Goal: Task Accomplishment & Management: Complete application form

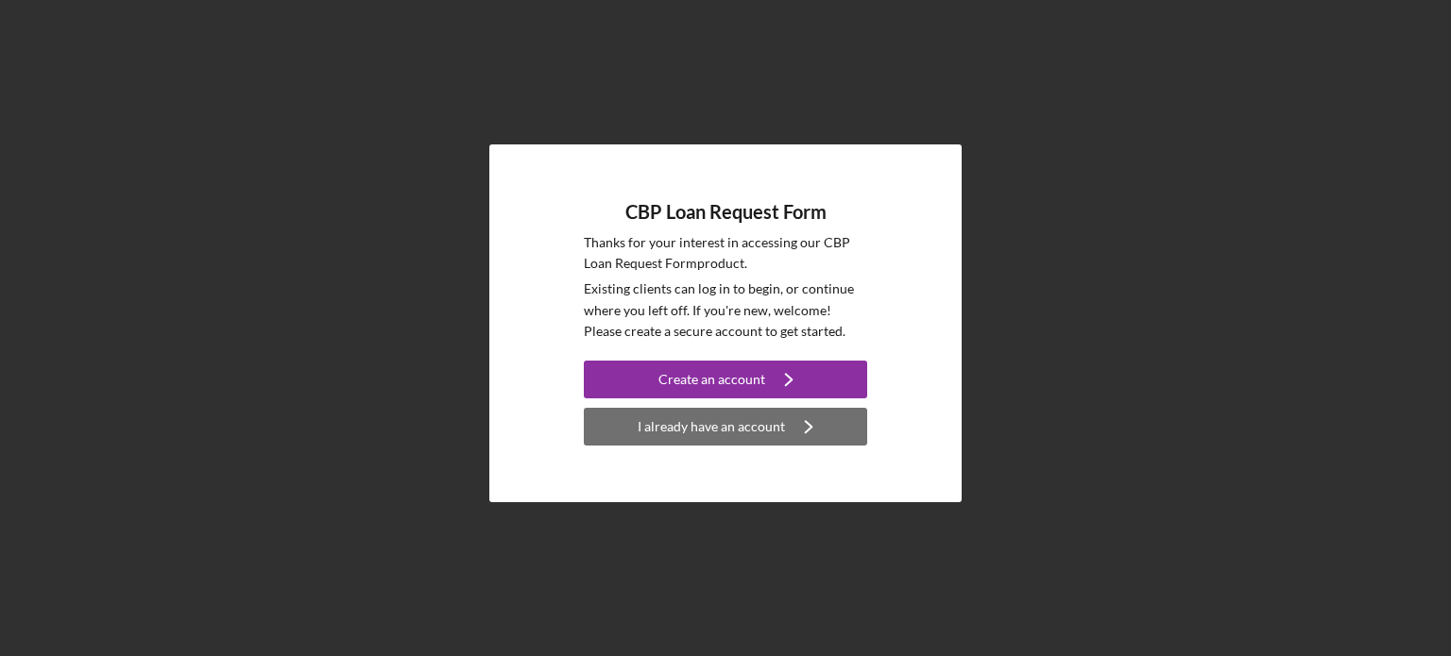
click at [671, 423] on div "I already have an account" at bounding box center [710, 427] width 147 height 38
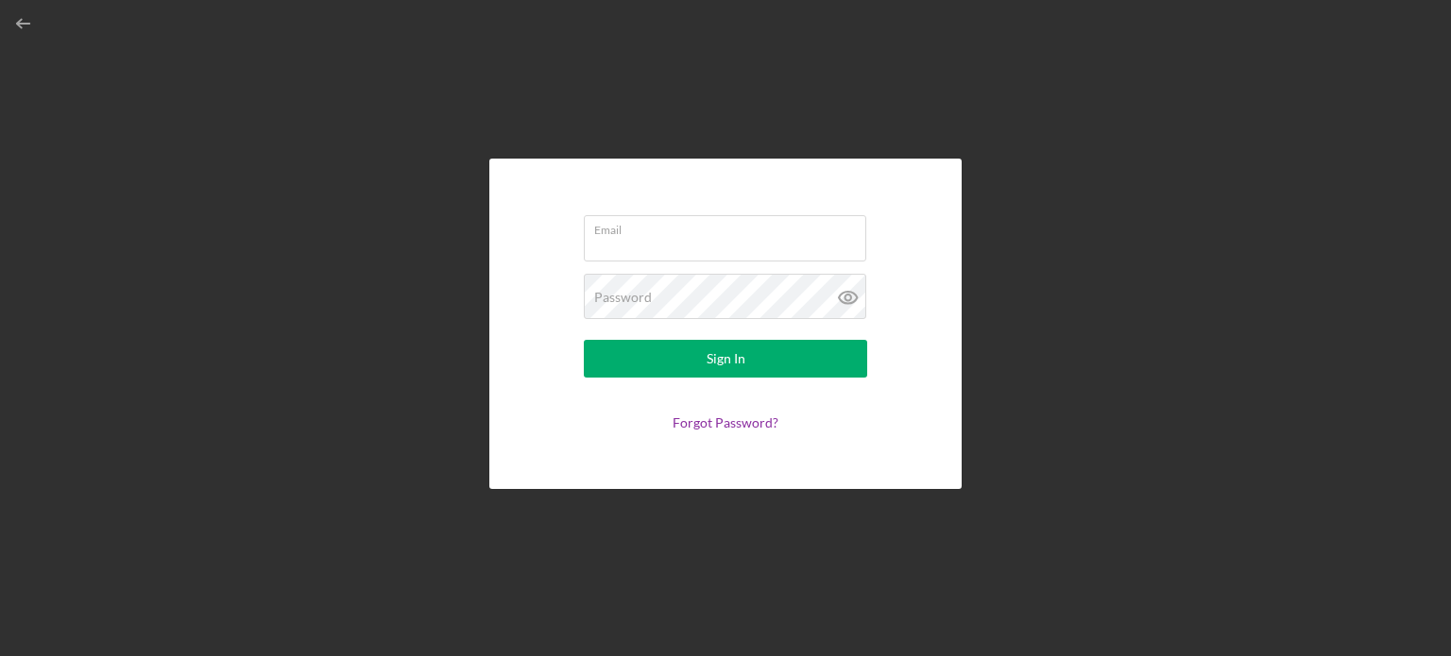
type input "[EMAIL_ADDRESS][DOMAIN_NAME]"
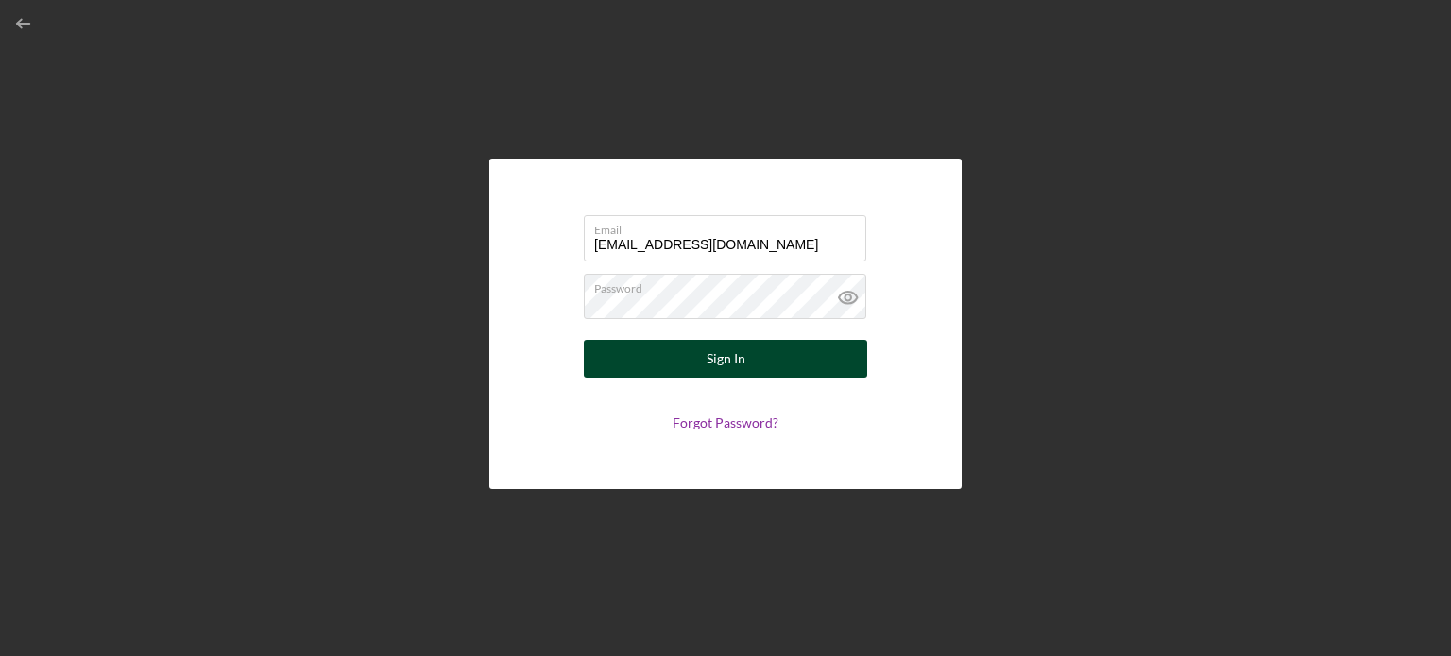
click at [731, 350] on div "Sign In" at bounding box center [725, 359] width 39 height 38
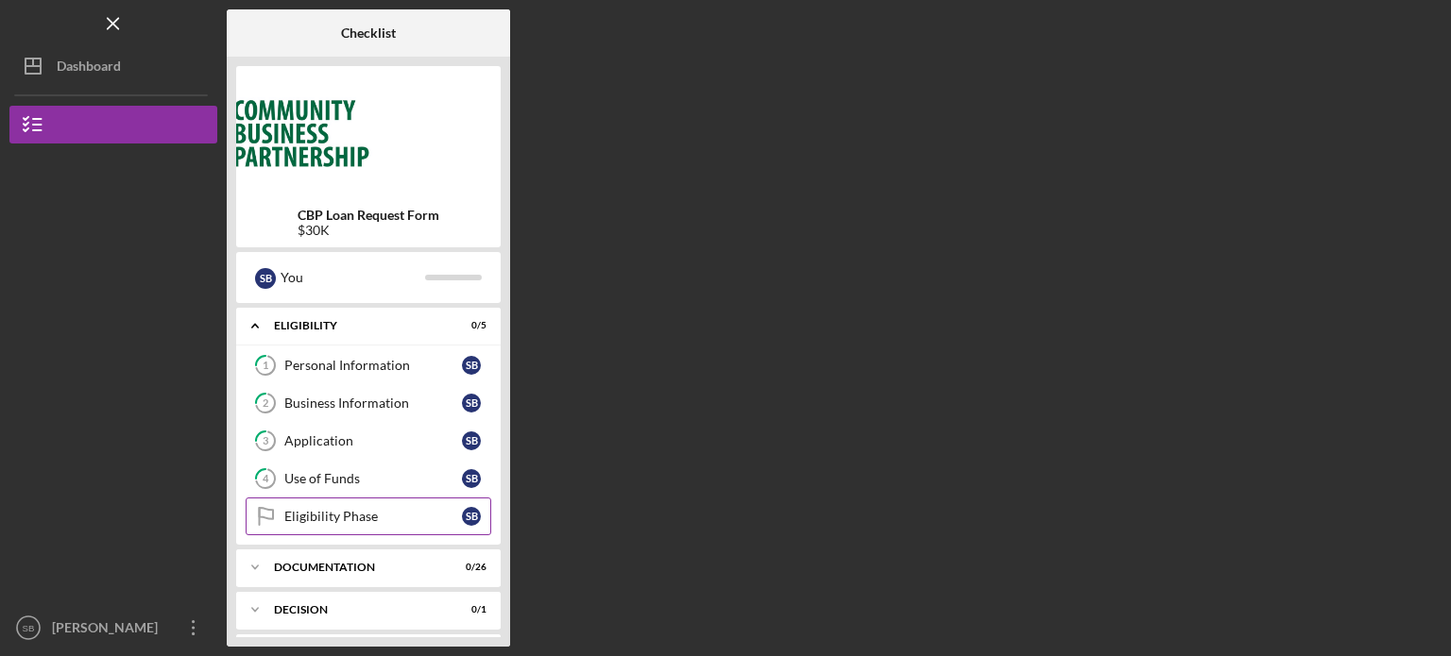
click at [375, 505] on link "Eligibility Phase Eligibility Phase S B" at bounding box center [369, 517] width 246 height 38
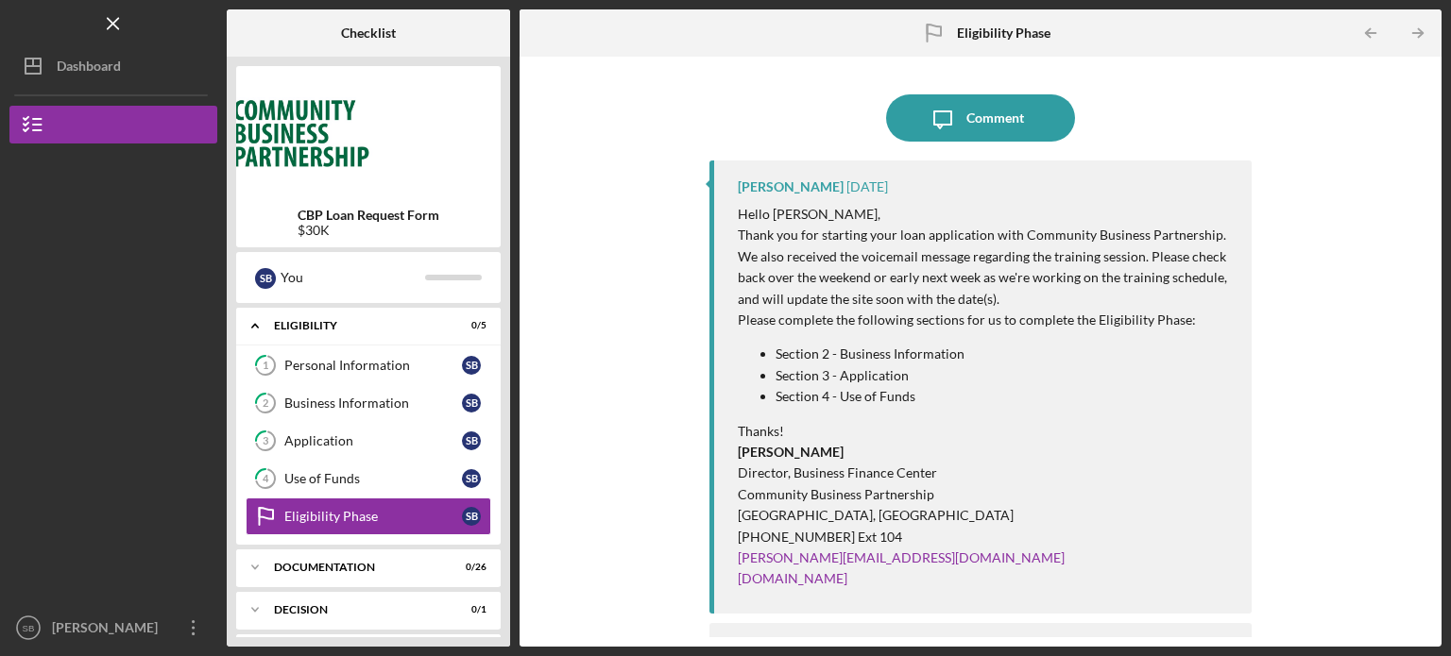
scroll to position [80, 0]
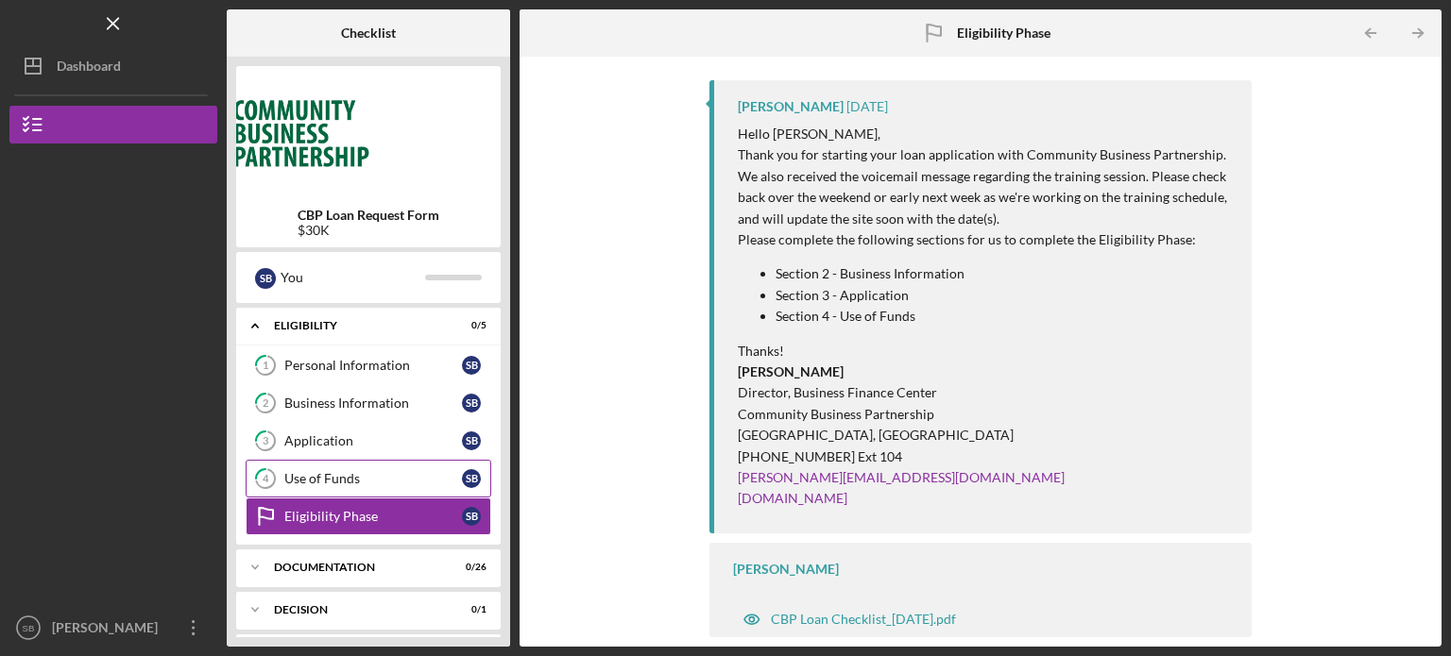
click at [427, 471] on div "Use of Funds" at bounding box center [373, 478] width 178 height 15
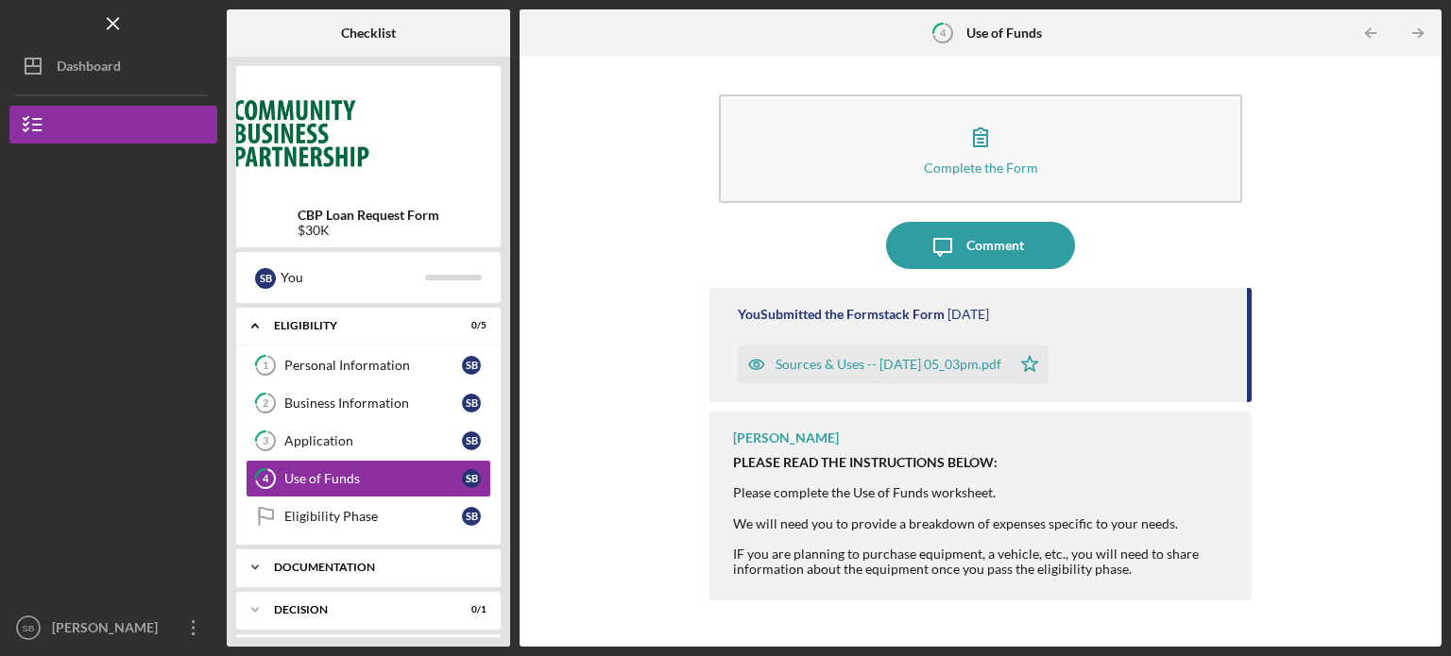
click at [321, 574] on div "Icon/Expander Documentation 0 / 26" at bounding box center [368, 568] width 264 height 38
click at [348, 373] on link "1 Personal Information S B" at bounding box center [369, 366] width 246 height 38
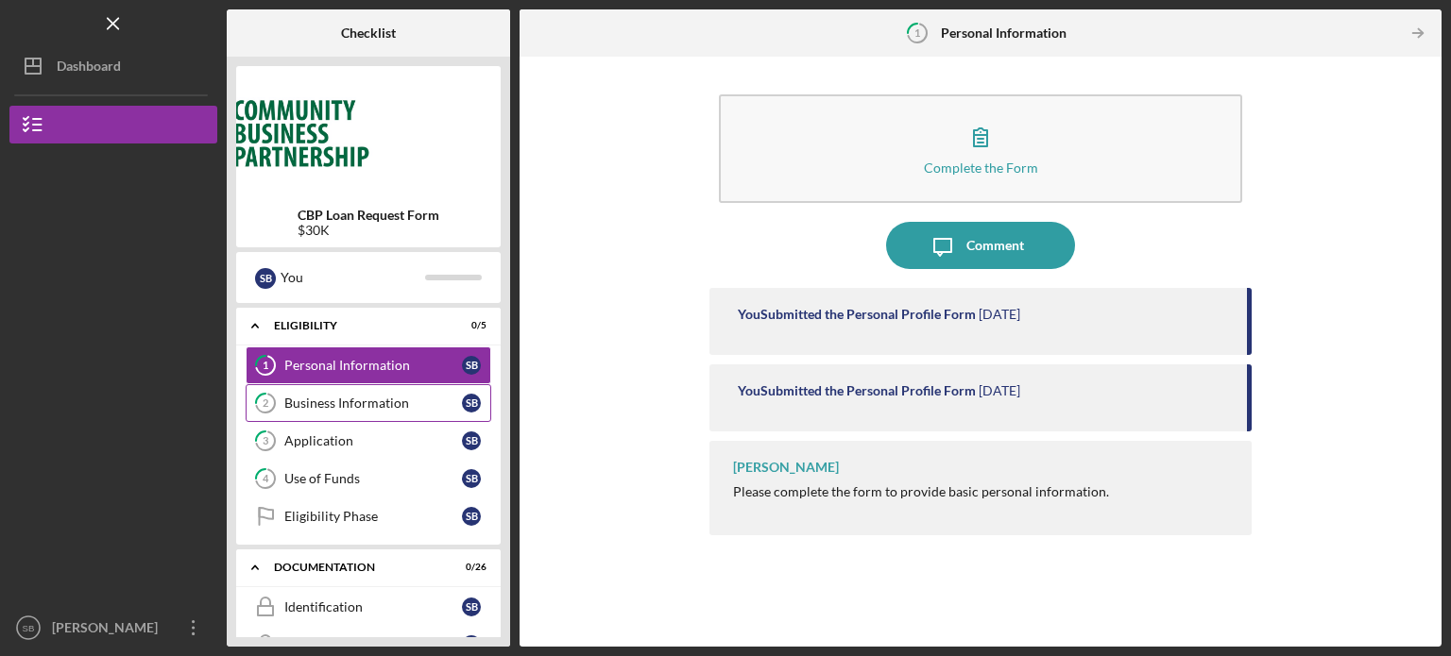
click at [315, 407] on div "Business Information" at bounding box center [373, 403] width 178 height 15
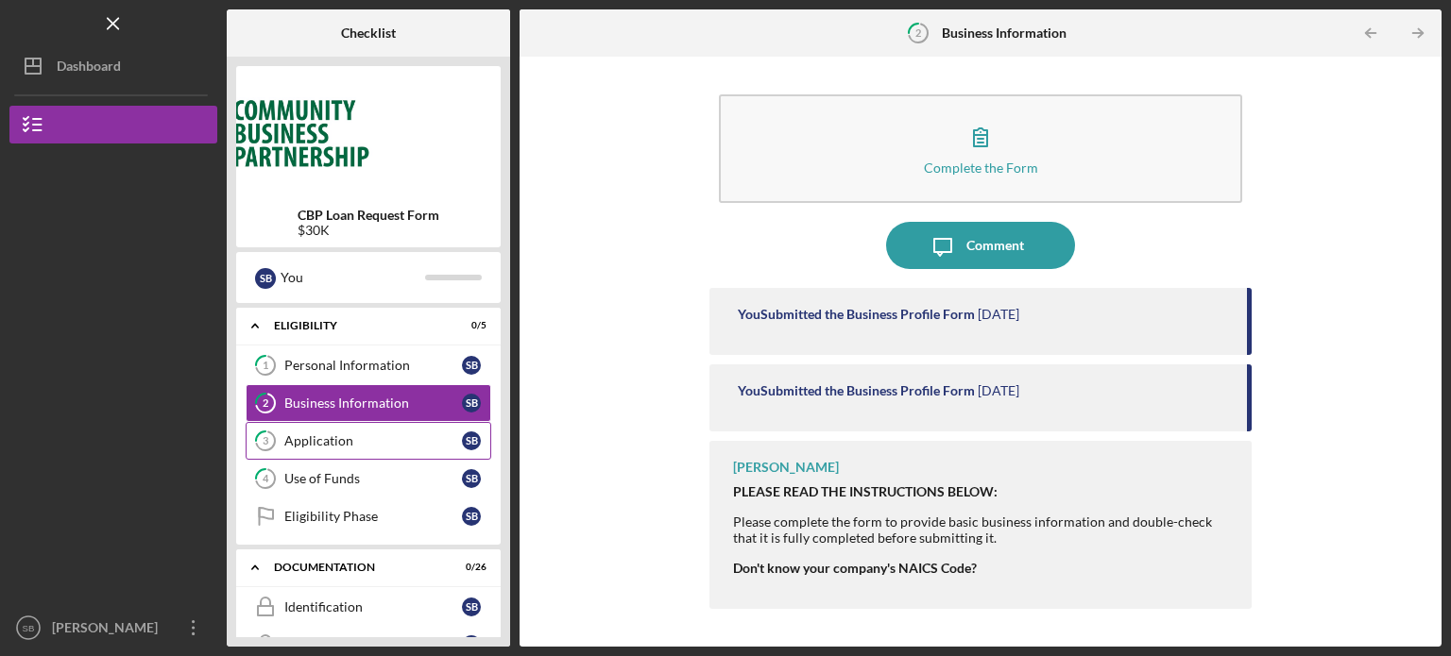
click at [312, 446] on div "Application" at bounding box center [373, 440] width 178 height 15
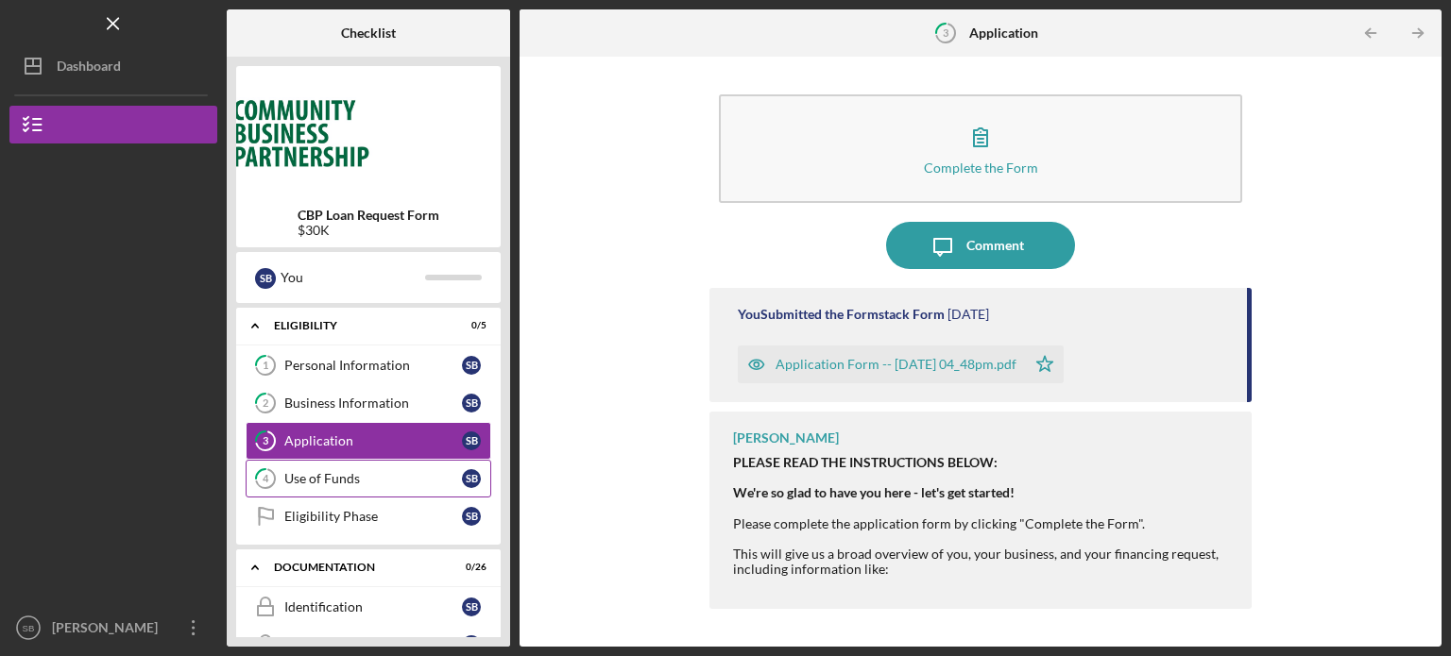
click at [284, 484] on div "Use of Funds" at bounding box center [373, 478] width 178 height 15
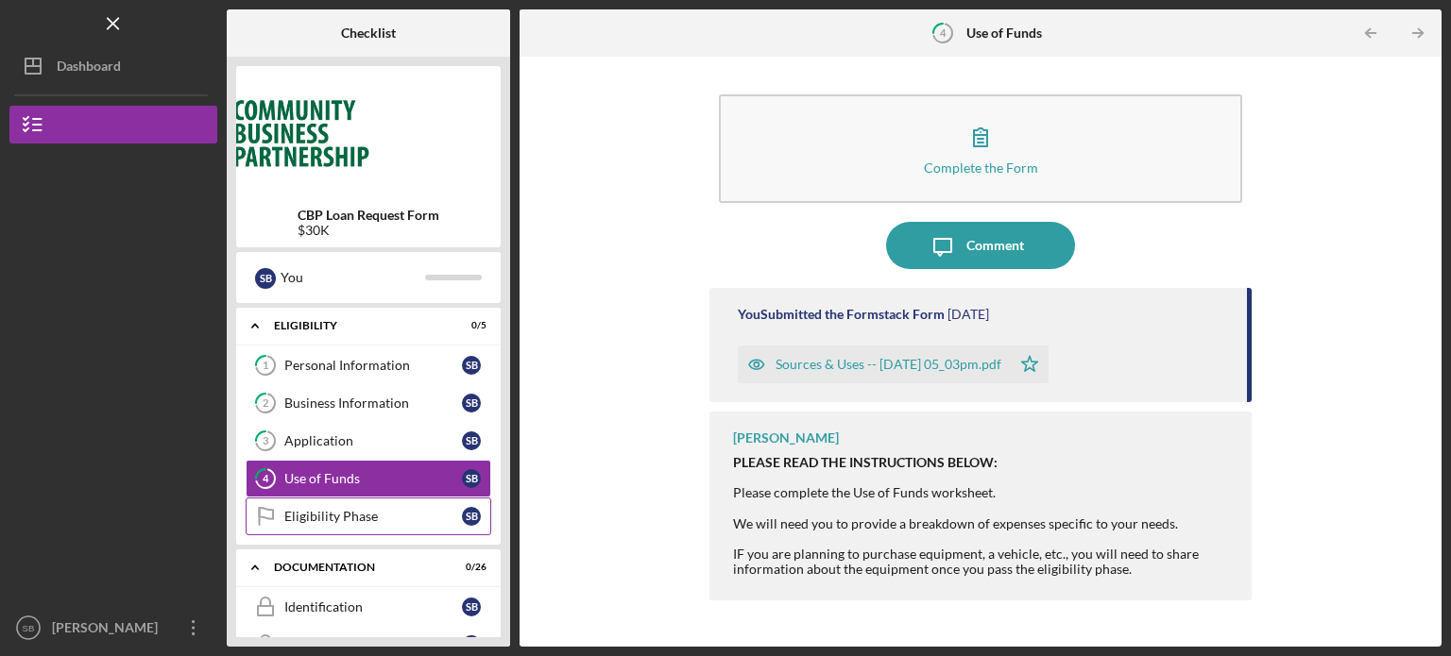
click at [305, 524] on link "Eligibility Phase Eligibility Phase S B" at bounding box center [369, 517] width 246 height 38
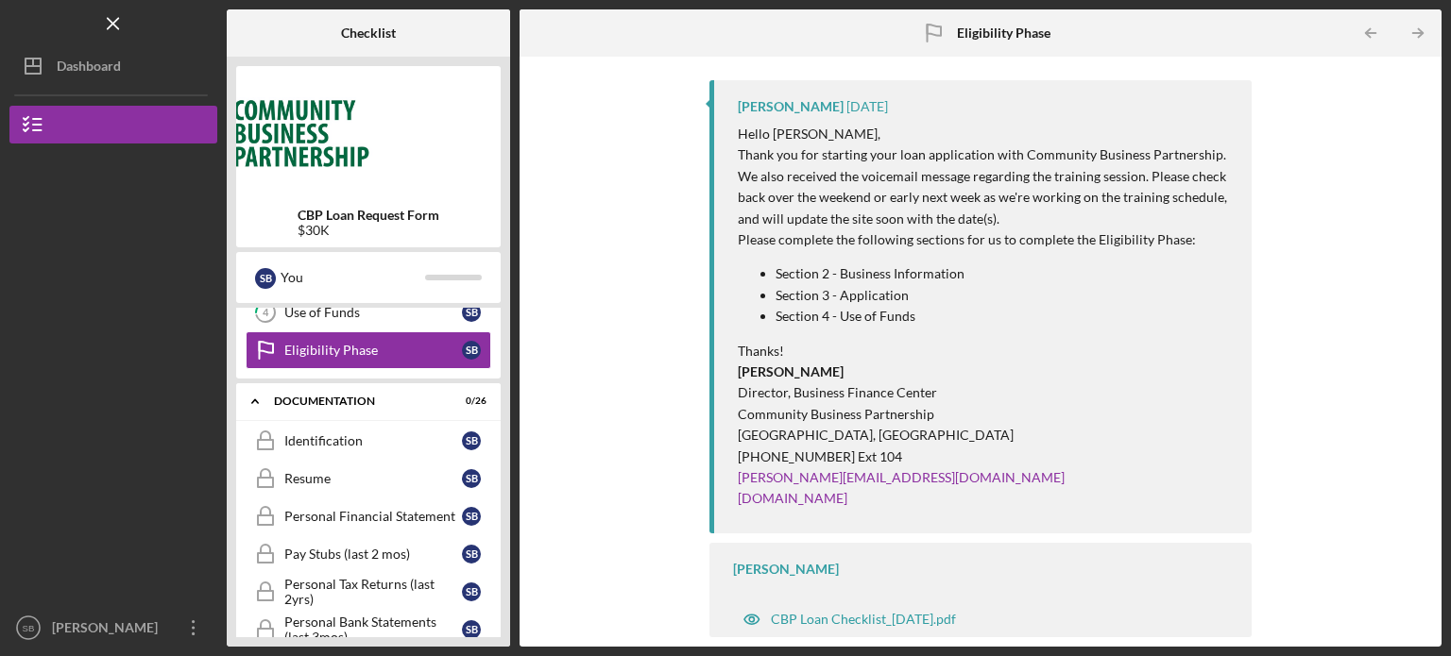
scroll to position [187, 0]
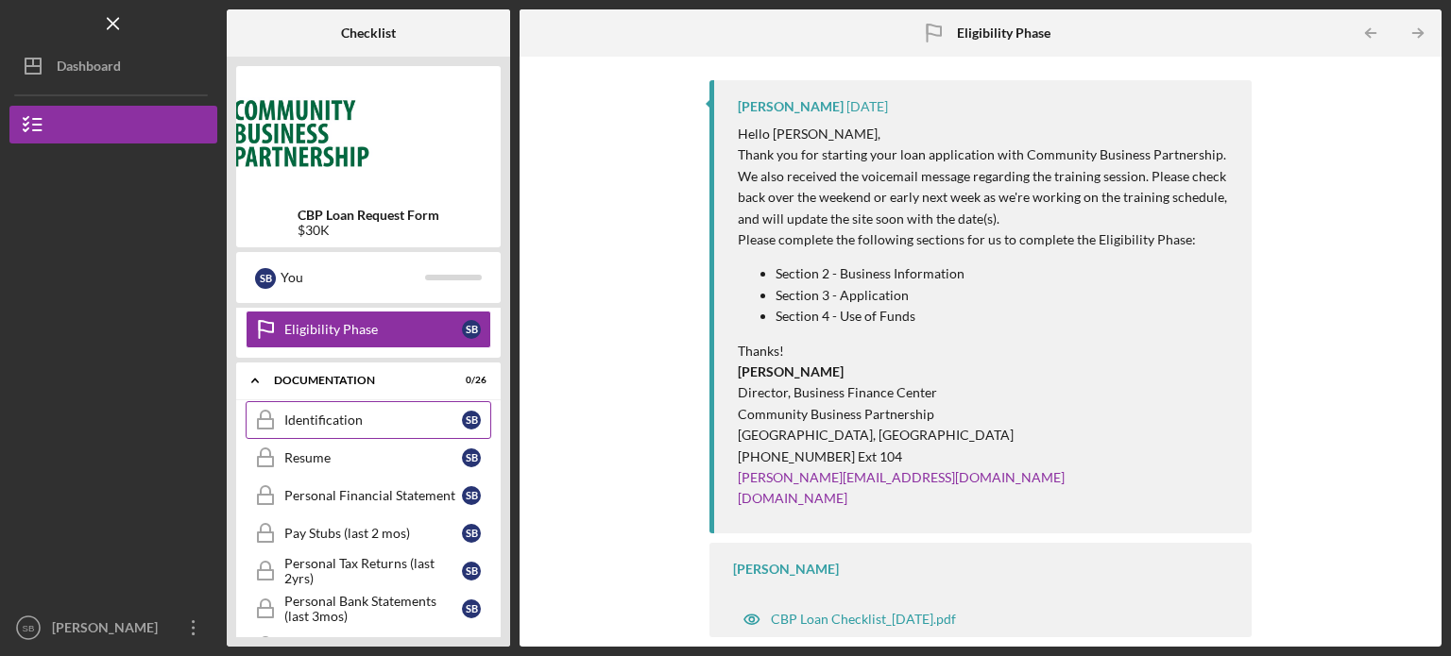
click at [421, 428] on link "Identification Identification S B" at bounding box center [369, 420] width 246 height 38
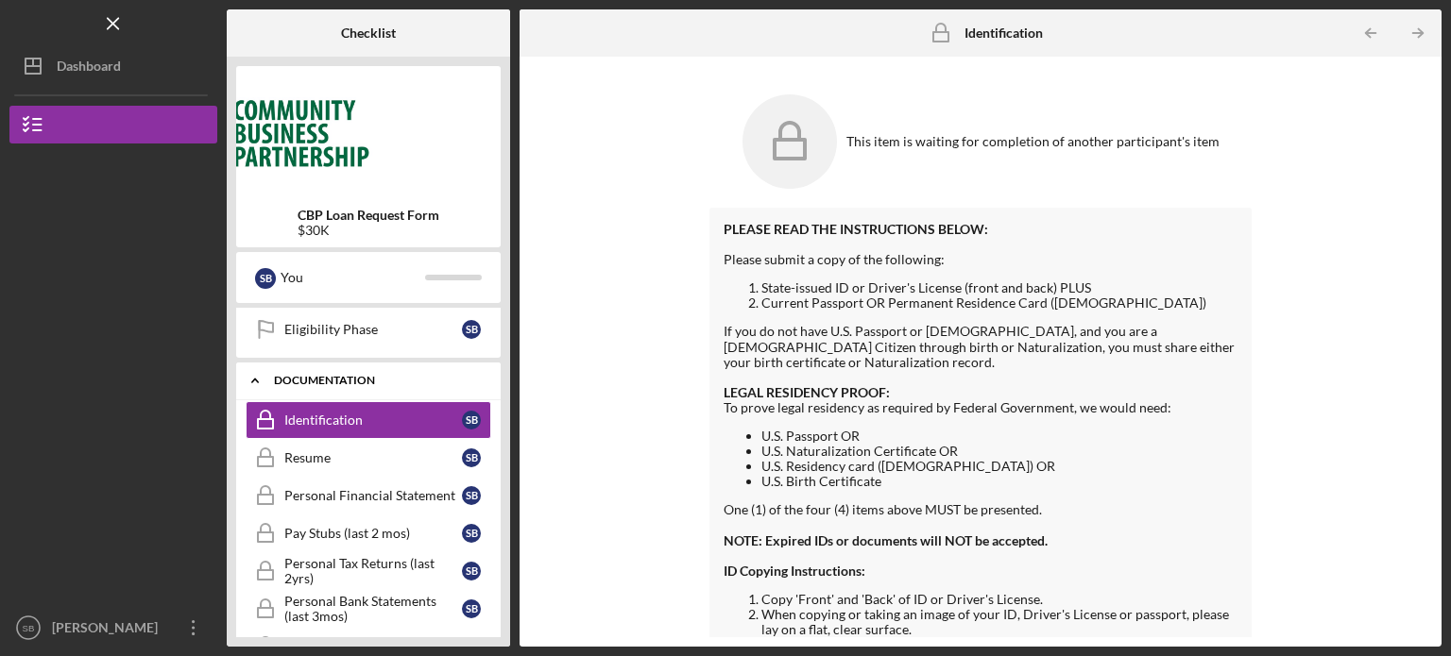
click at [462, 396] on div "Icon/Expander Documentation 0 / 26" at bounding box center [368, 381] width 264 height 39
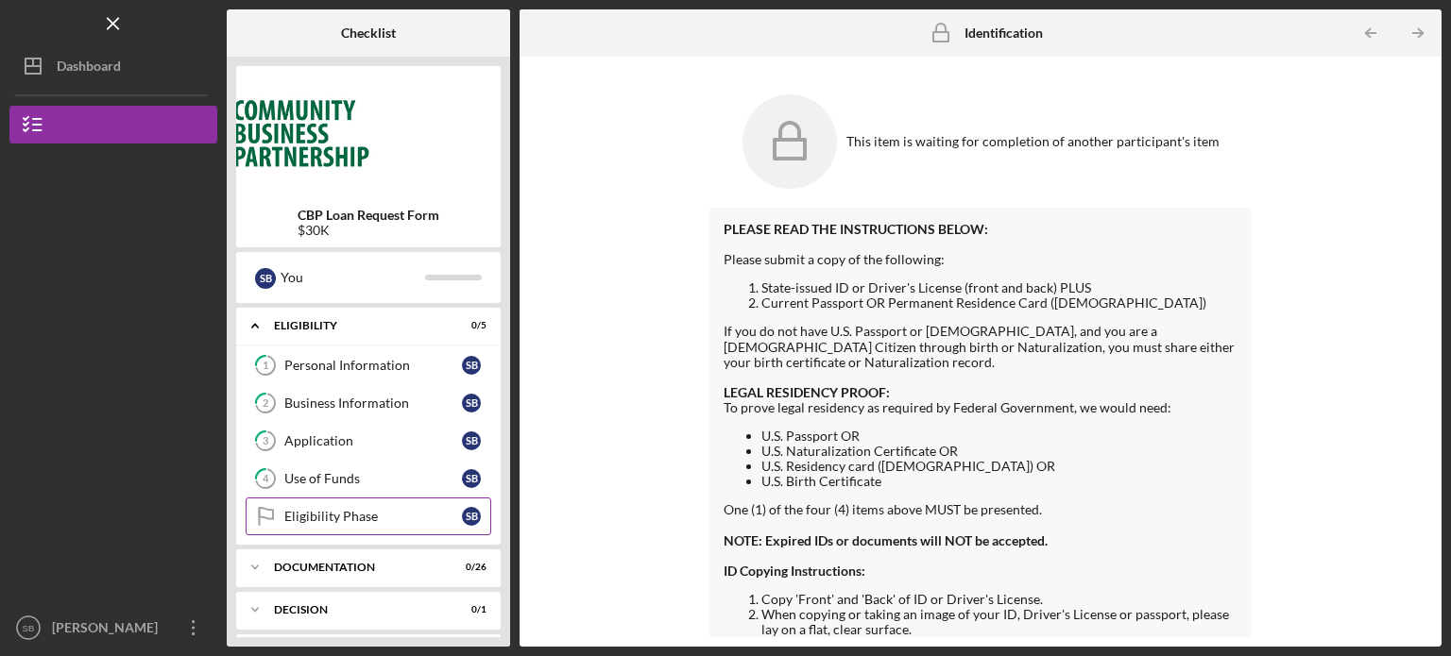
click at [405, 521] on div "Eligibility Phase" at bounding box center [373, 516] width 178 height 15
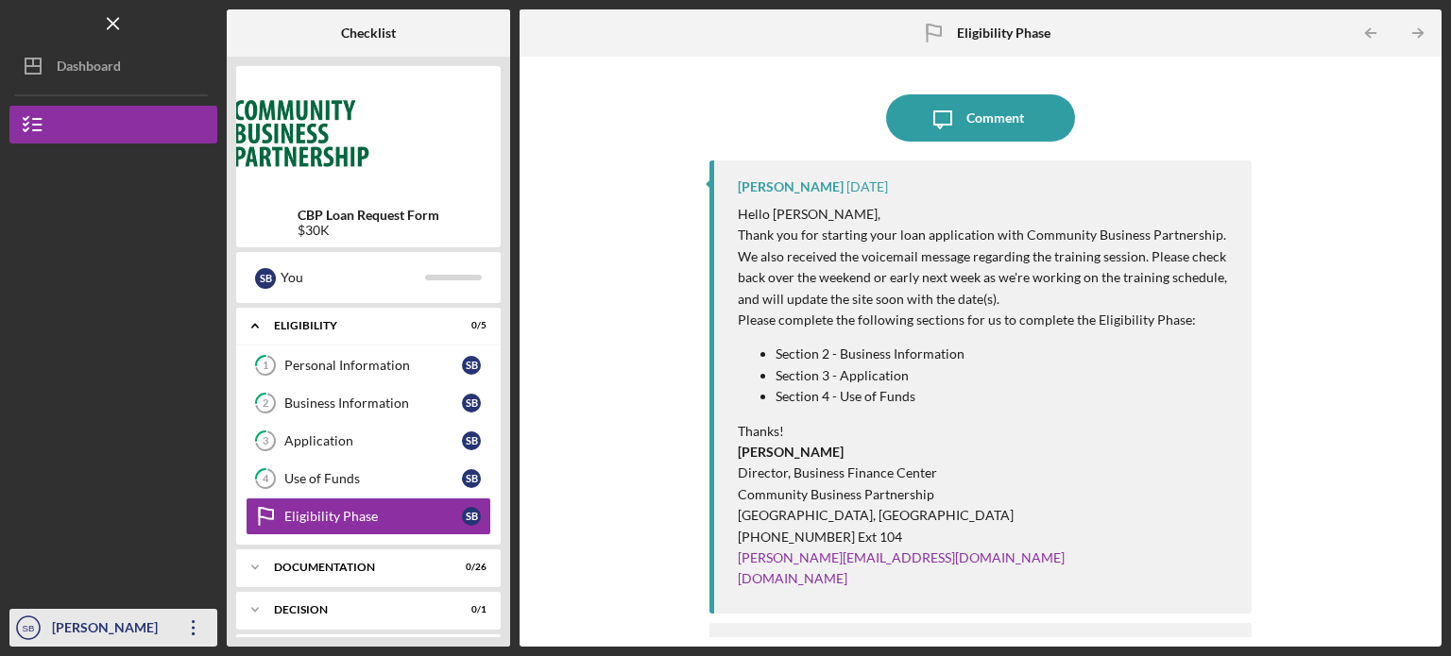
click at [189, 619] on icon "Icon/Overflow" at bounding box center [193, 627] width 47 height 47
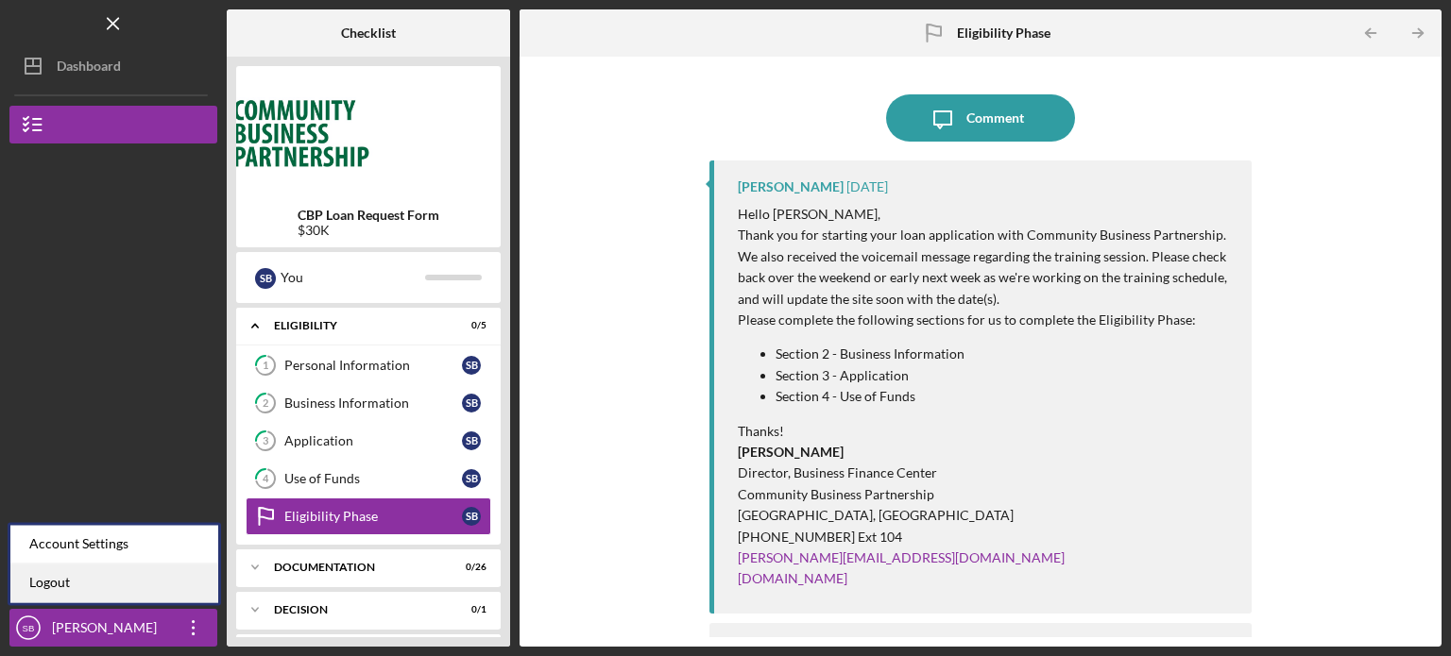
click at [100, 578] on link "Logout" at bounding box center [114, 583] width 208 height 39
